Goal: Connect with others: Connect with others

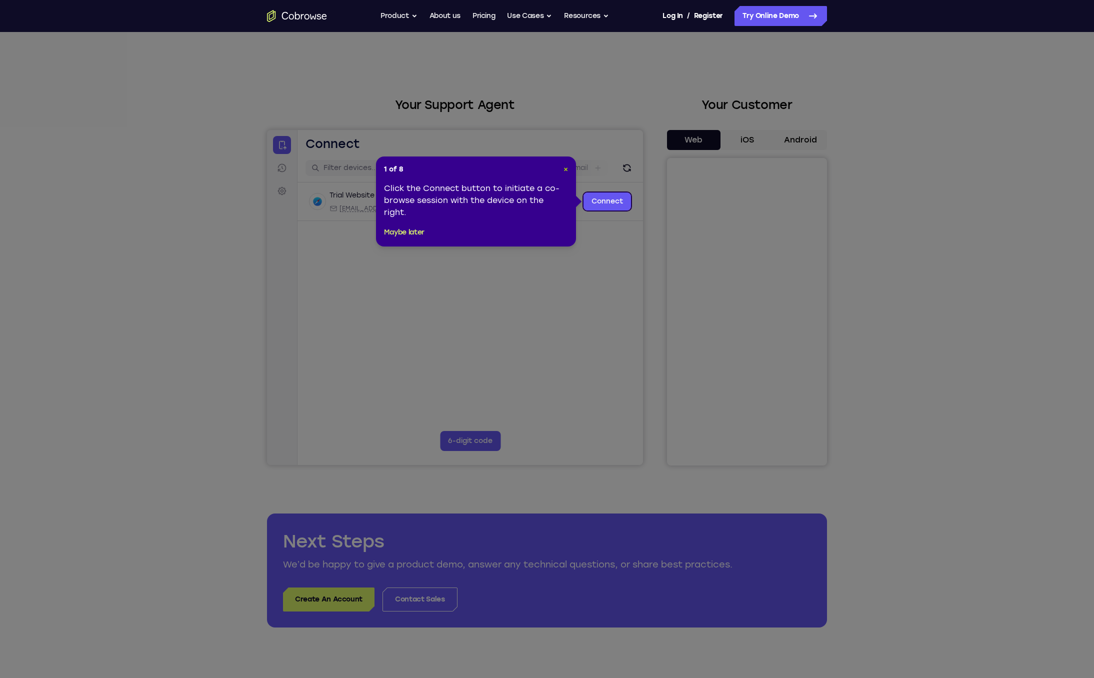
click at [566, 170] on span "×" at bounding box center [566, 169] width 5 height 9
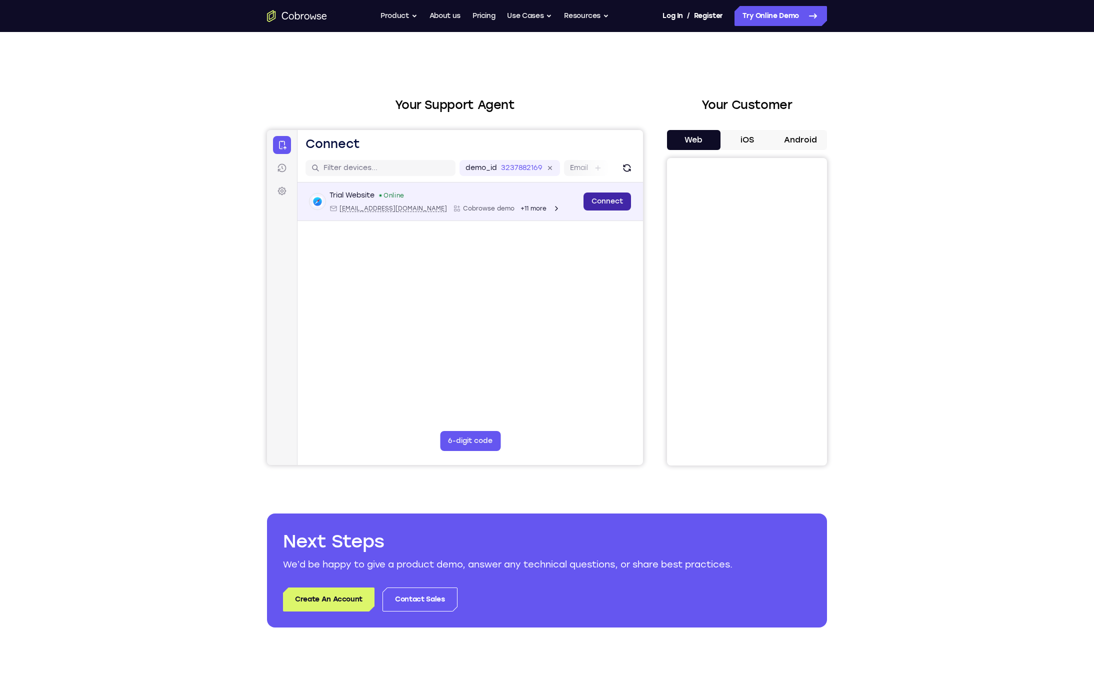
click at [603, 203] on link "Connect" at bounding box center [608, 202] width 48 height 18
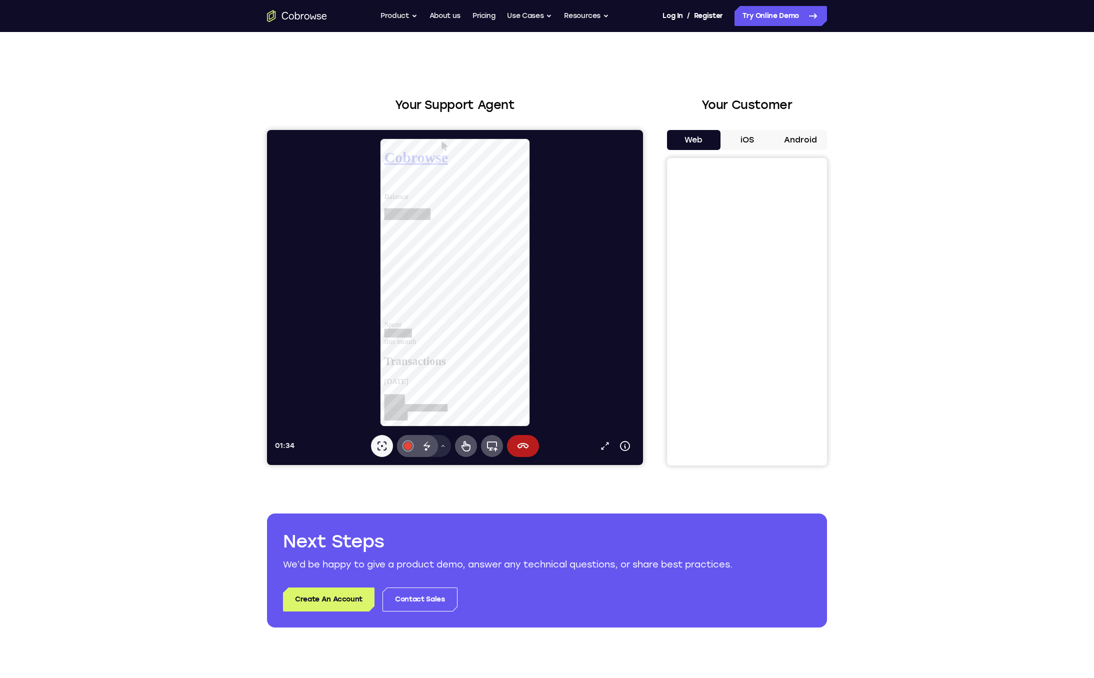
click at [747, 140] on button "iOS" at bounding box center [748, 140] width 54 height 20
click at [588, 341] on div at bounding box center [459, 282] width 368 height 289
click at [521, 446] on icon at bounding box center [523, 446] width 12 height 12
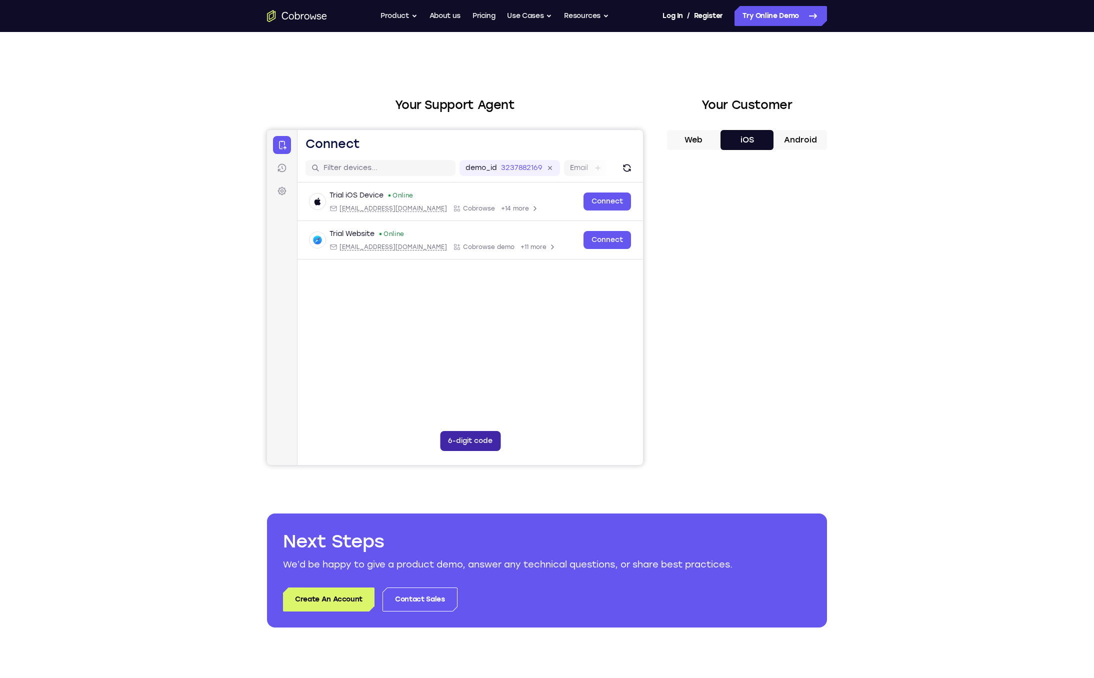
click at [475, 438] on button "6-digit code" at bounding box center [470, 441] width 61 height 20
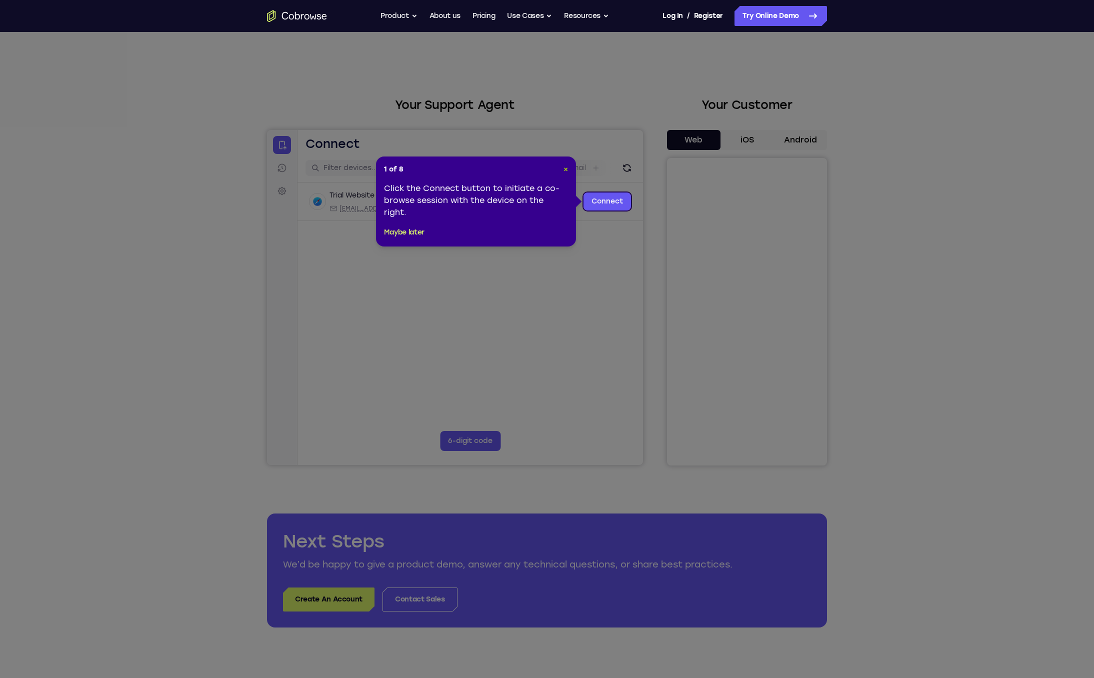
click at [565, 171] on span "×" at bounding box center [566, 169] width 5 height 9
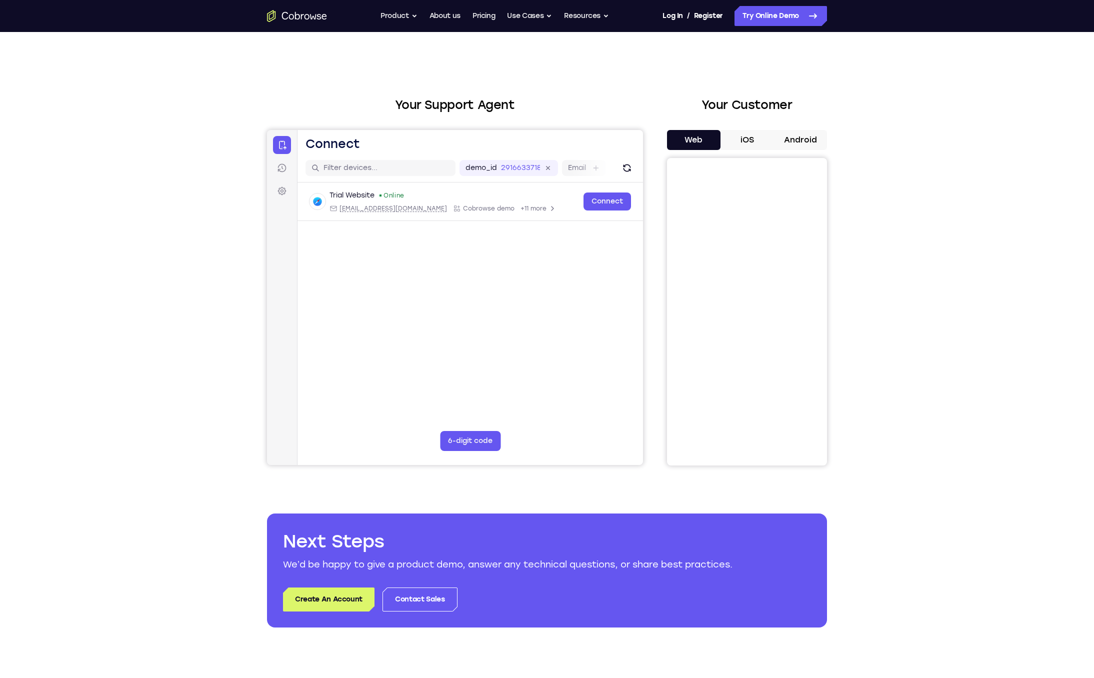
click at [746, 140] on button "iOS" at bounding box center [748, 140] width 54 height 20
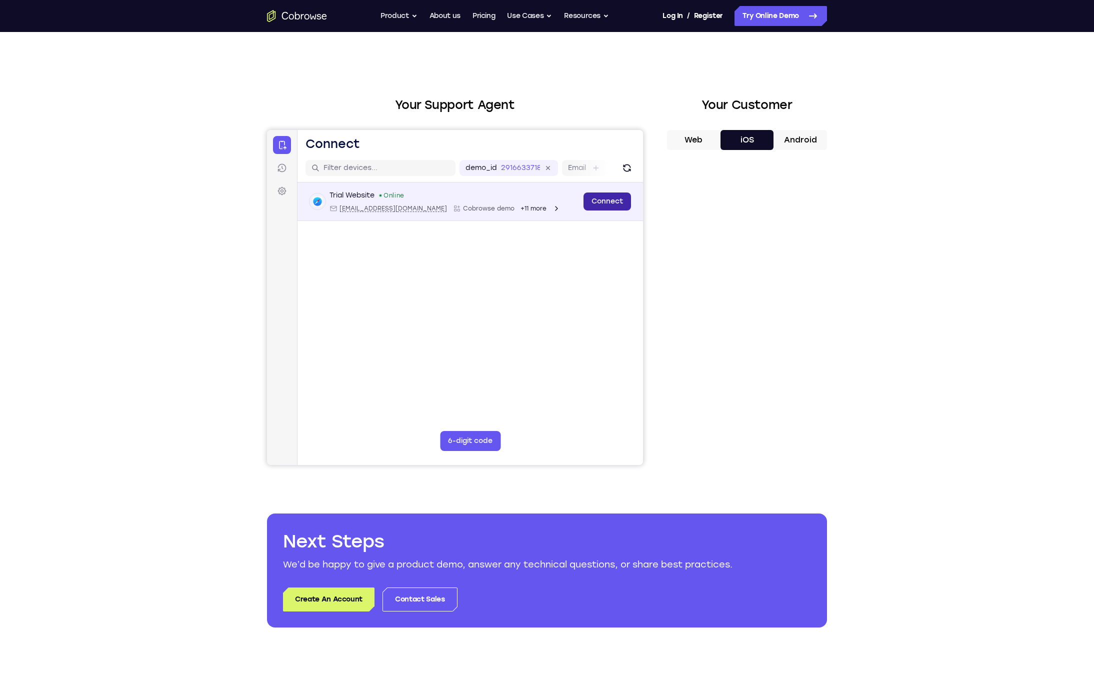
click at [613, 201] on link "Connect" at bounding box center [608, 202] width 48 height 18
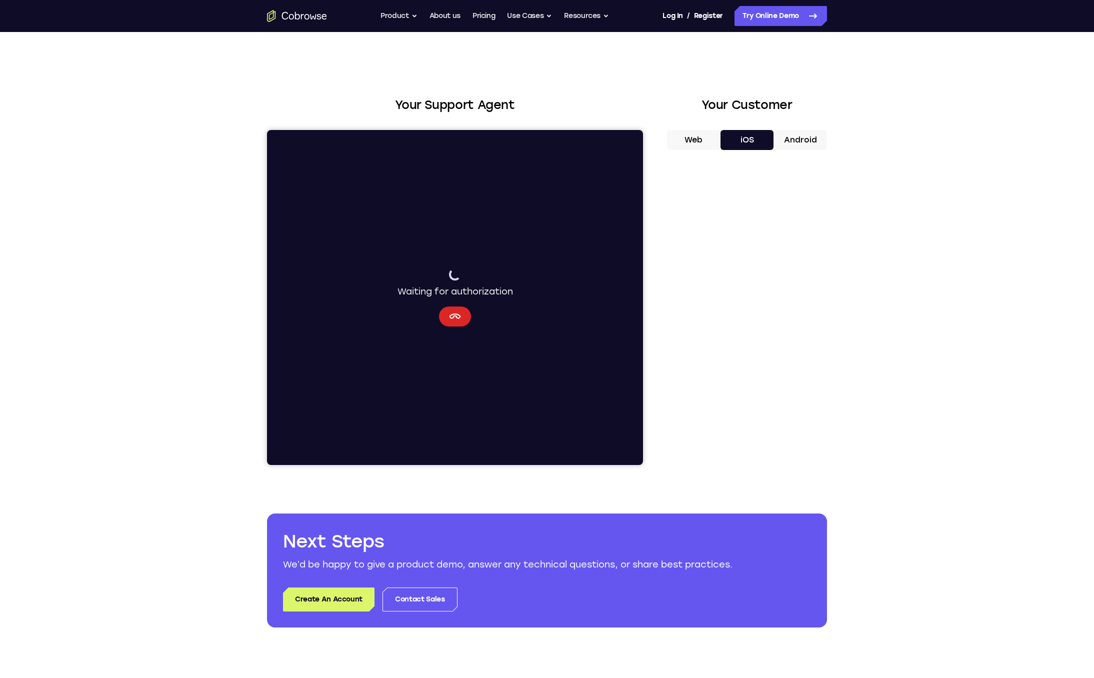
click at [459, 319] on icon "Cancel" at bounding box center [456, 317] width 12 height 6
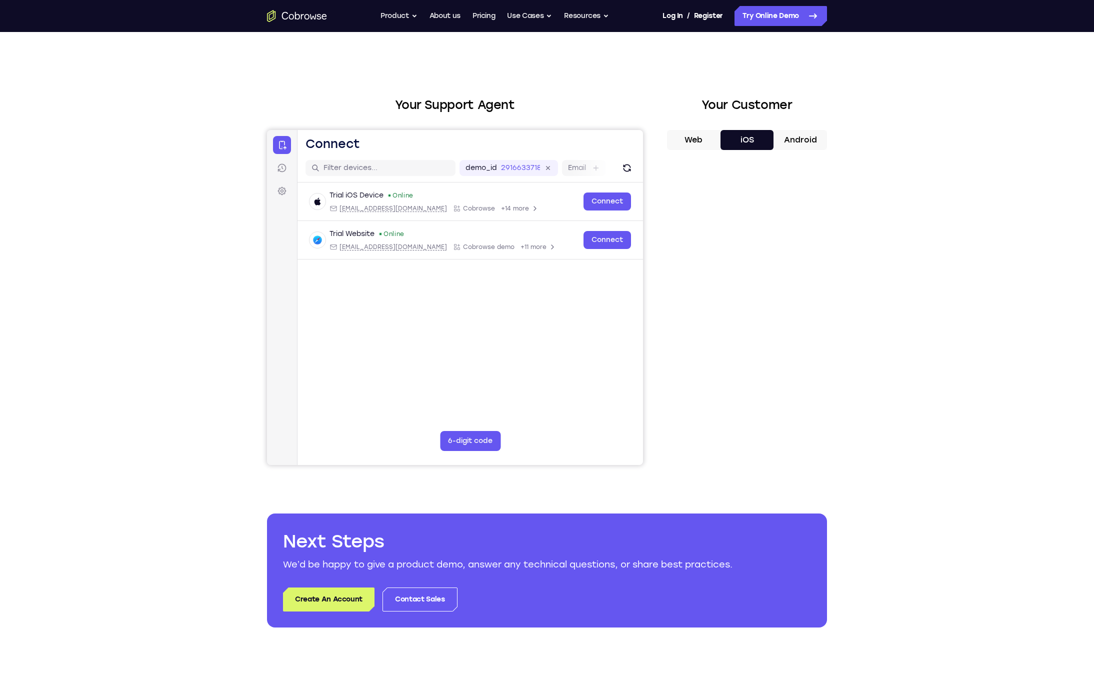
click at [456, 455] on main "demo_id 2916633718 2916633718 Email User ID Device ID Device name 6-digit code …" at bounding box center [471, 321] width 346 height 335
click at [460, 444] on button "6-digit code" at bounding box center [470, 441] width 61 height 20
click at [795, 141] on button "Android" at bounding box center [801, 140] width 54 height 20
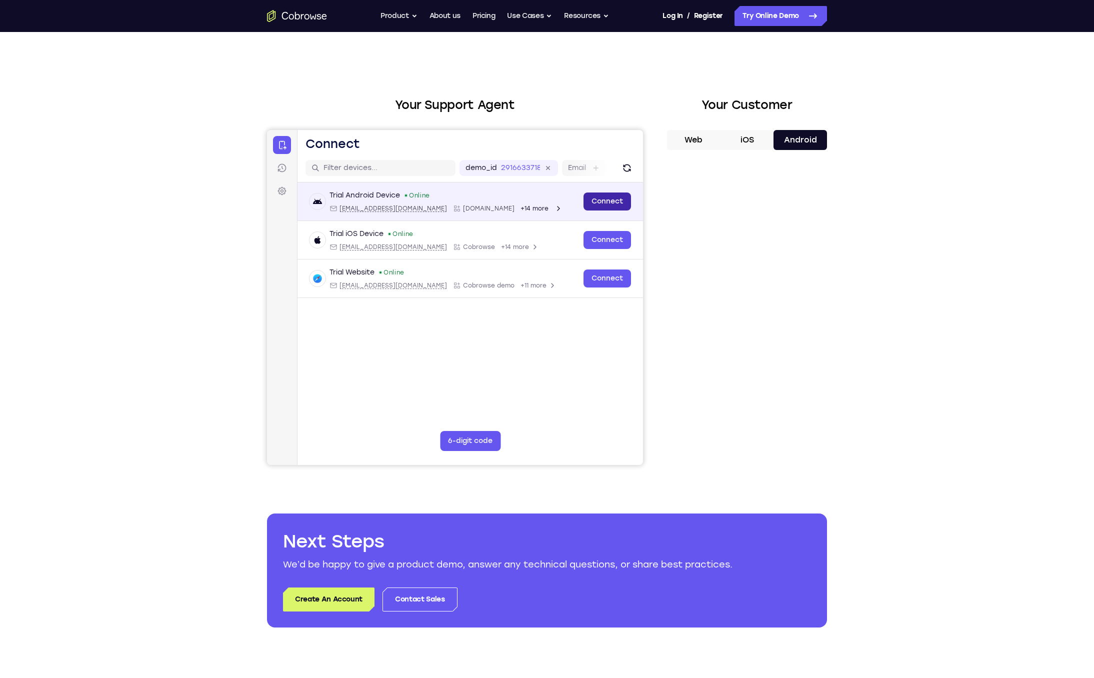
click at [605, 199] on link "Connect" at bounding box center [608, 202] width 48 height 18
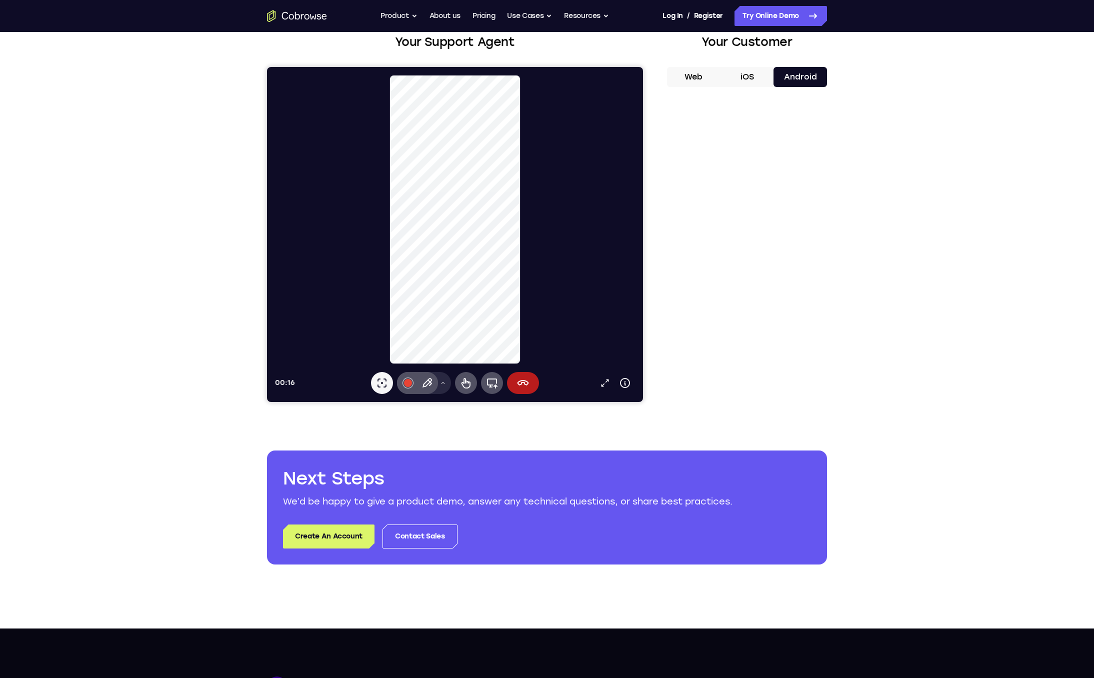
scroll to position [19, 0]
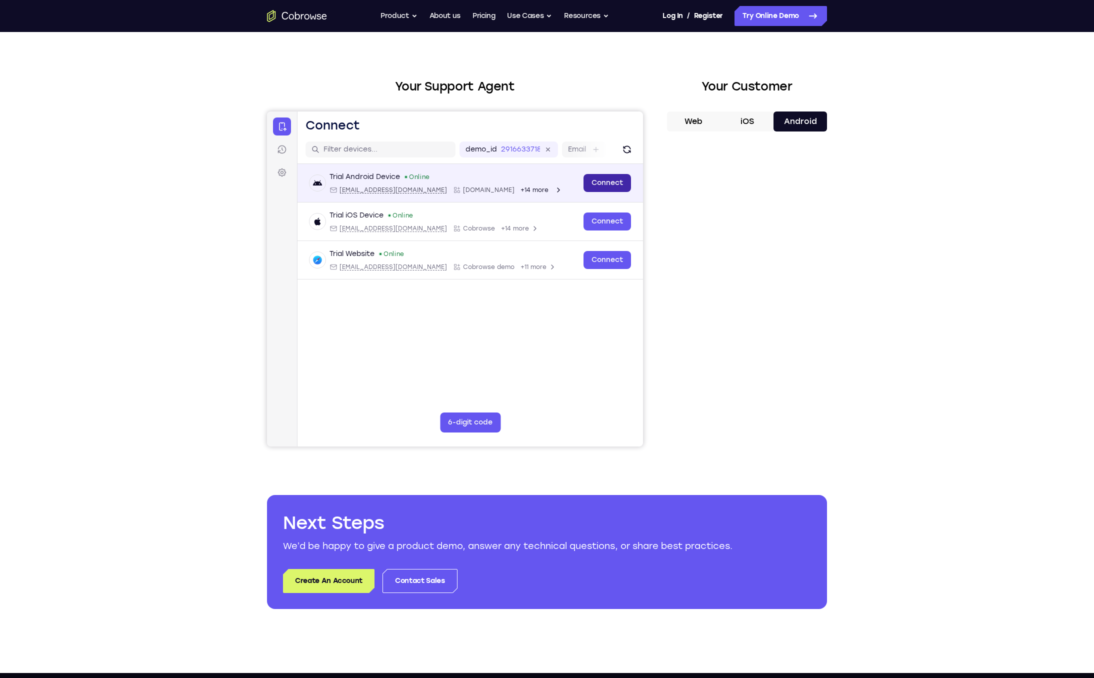
click at [608, 182] on link "Connect" at bounding box center [608, 183] width 48 height 18
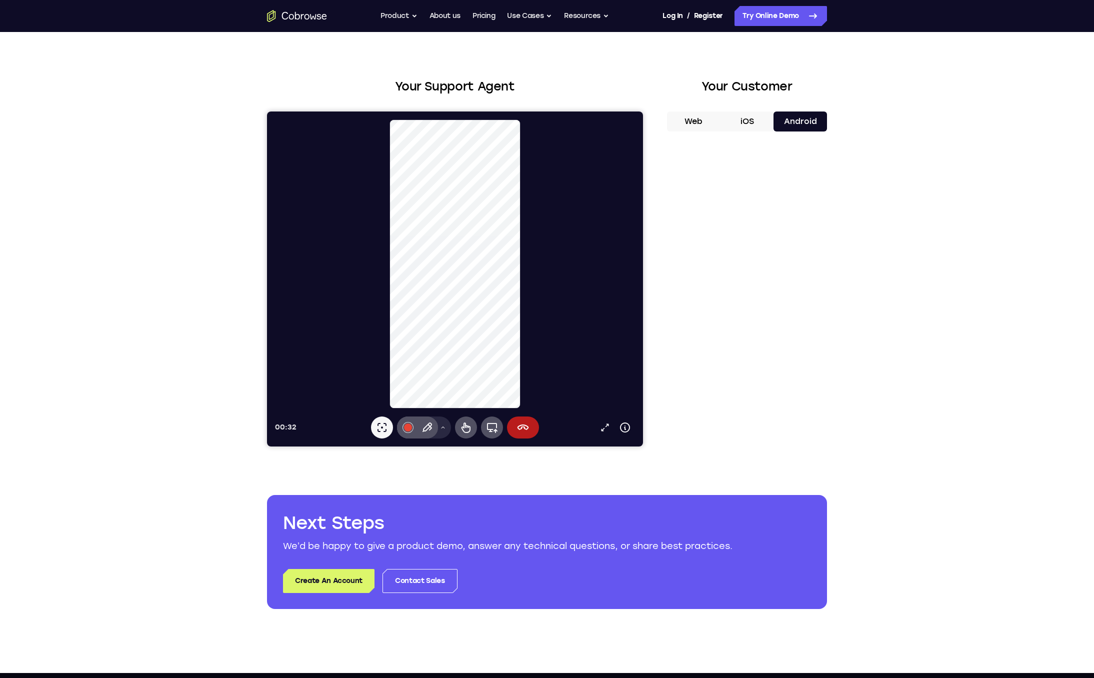
click at [597, 282] on div at bounding box center [459, 264] width 368 height 289
click at [692, 122] on button "Web" at bounding box center [694, 122] width 54 height 20
click at [532, 426] on button "End session" at bounding box center [523, 428] width 32 height 22
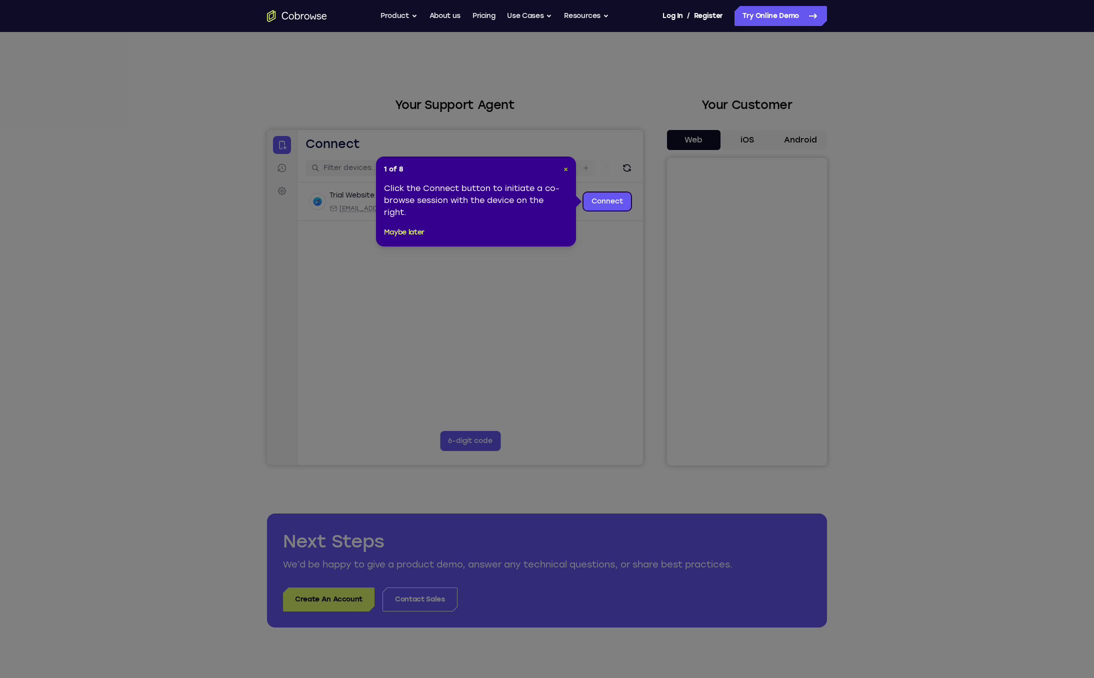
click at [566, 167] on span "×" at bounding box center [566, 169] width 5 height 9
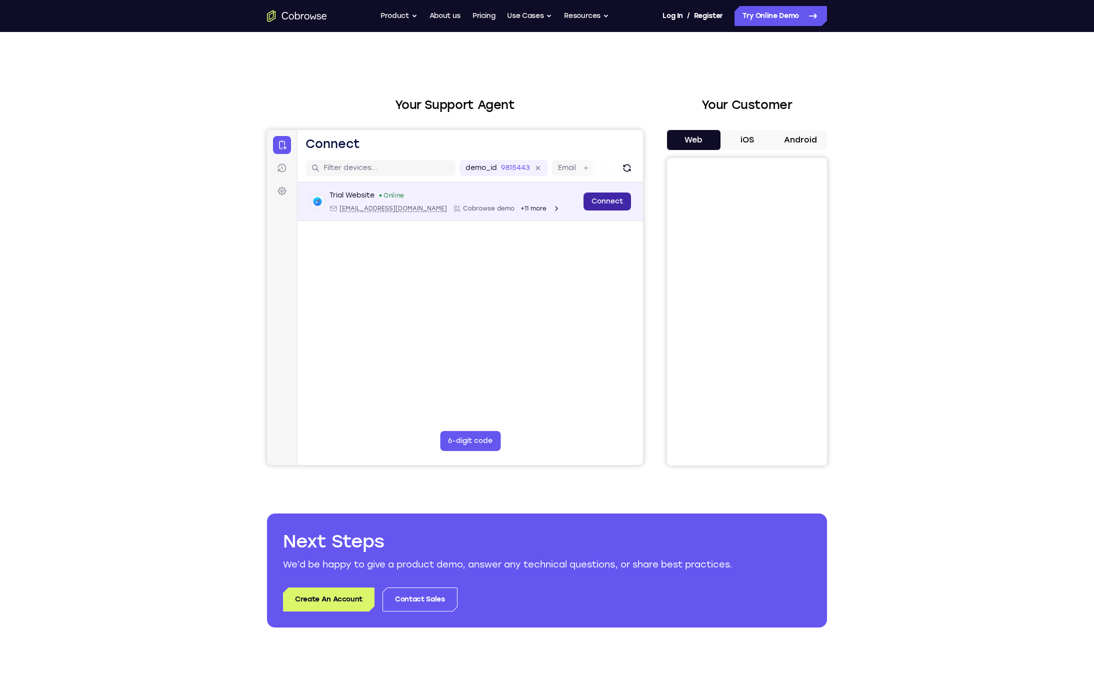
click at [603, 199] on link "Connect" at bounding box center [608, 202] width 48 height 18
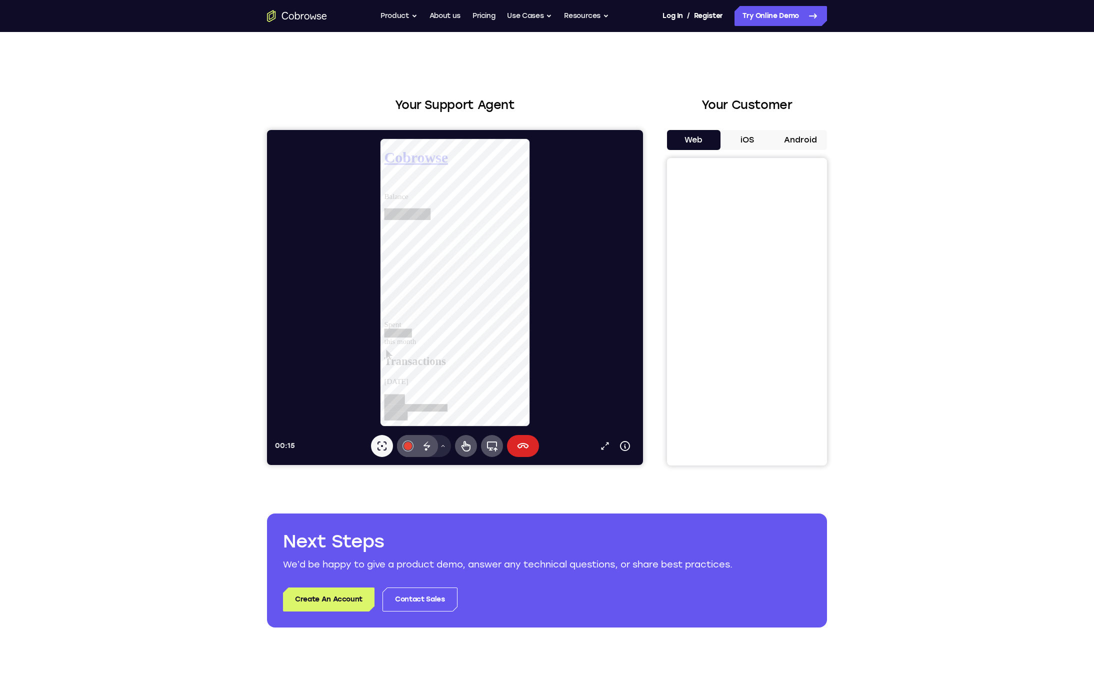
click at [527, 446] on icon at bounding box center [523, 446] width 12 height 12
